Goal: Task Accomplishment & Management: Complete application form

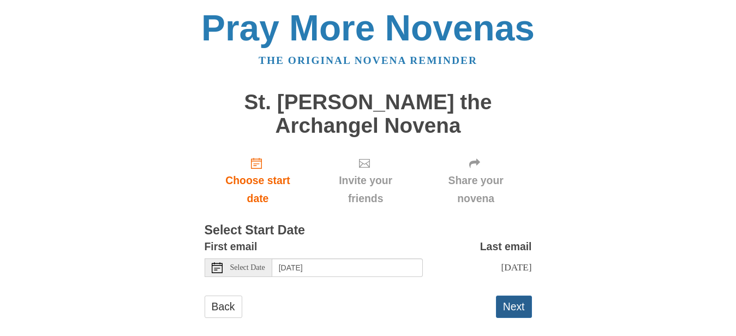
click at [511, 304] on button "Next" at bounding box center [514, 306] width 36 height 22
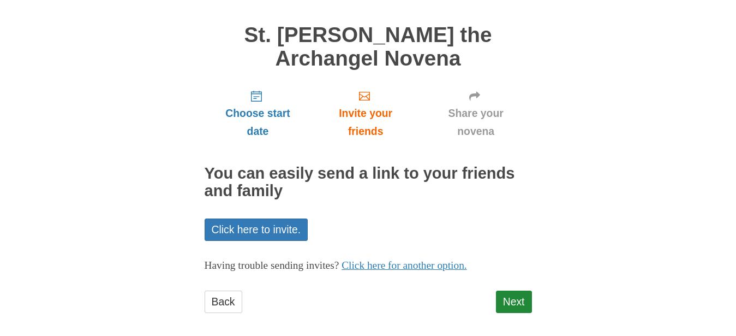
scroll to position [76, 0]
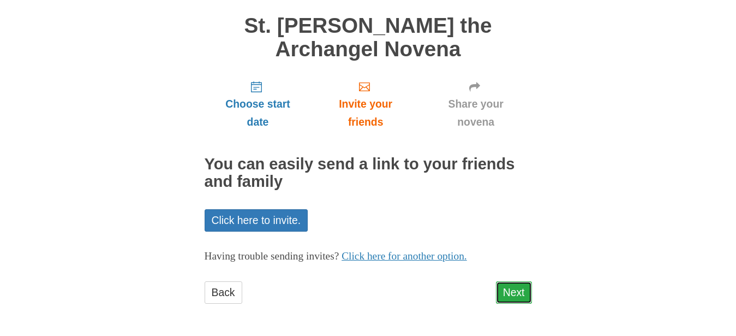
click at [516, 289] on link "Next" at bounding box center [514, 292] width 36 height 22
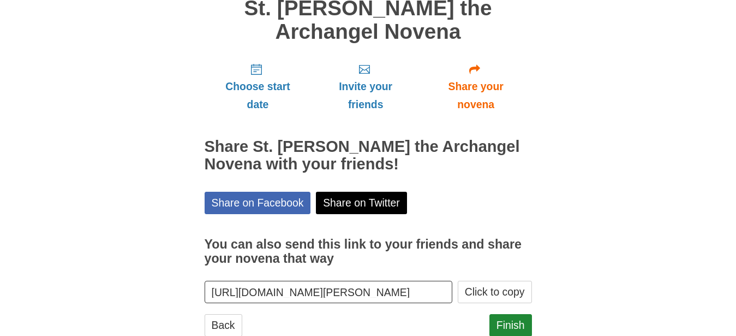
scroll to position [126, 0]
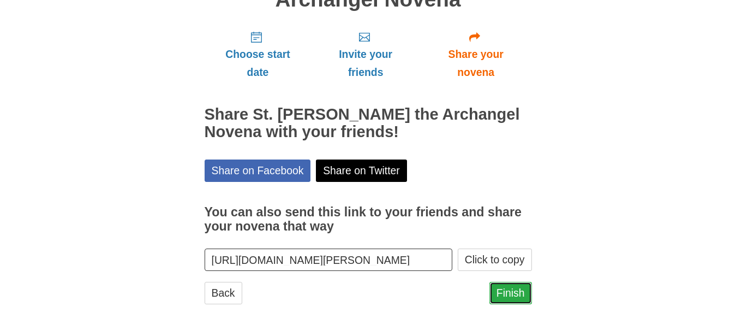
click at [506, 290] on link "Finish" at bounding box center [510, 293] width 43 height 22
